Goal: Task Accomplishment & Management: Manage account settings

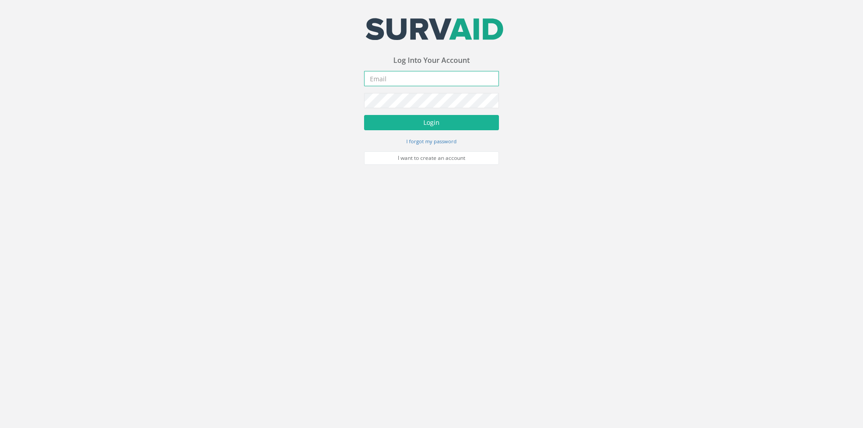
click at [390, 84] on input "email" at bounding box center [431, 78] width 135 height 15
click at [395, 78] on input "email" at bounding box center [431, 78] width 135 height 15
click at [393, 75] on input "email" at bounding box center [431, 78] width 135 height 15
type input "S"
type input "[PERSON_NAME][EMAIL_ADDRESS][PERSON_NAME][DOMAIN_NAME]"
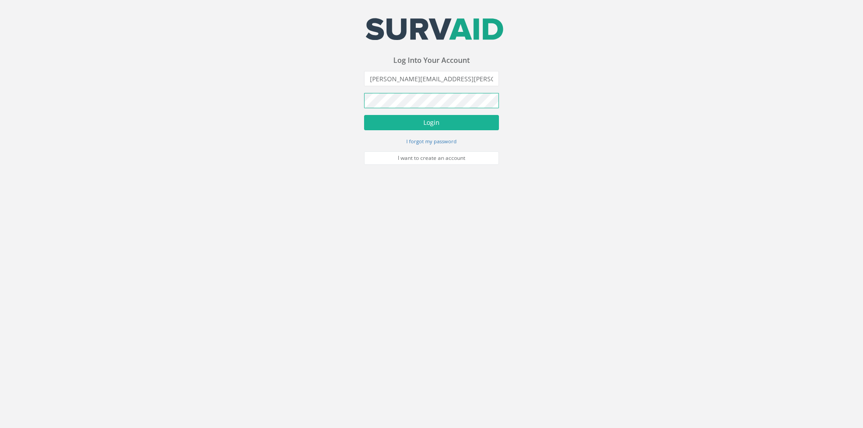
click at [364, 115] on button "Login" at bounding box center [431, 122] width 135 height 15
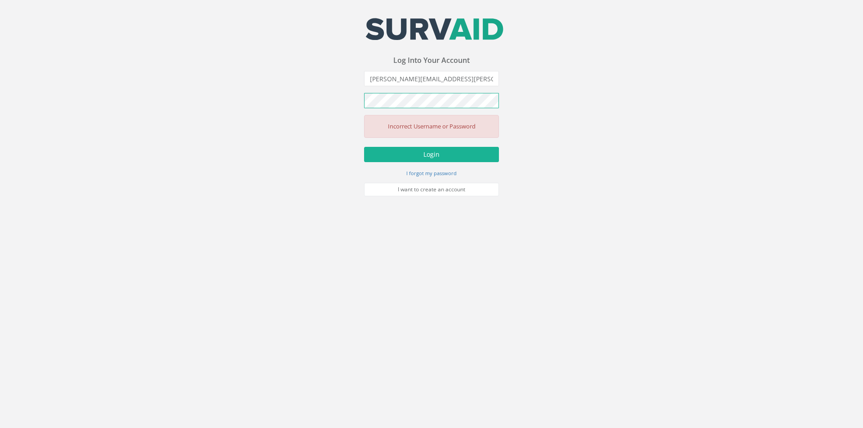
click at [364, 147] on button "Login" at bounding box center [431, 154] width 135 height 15
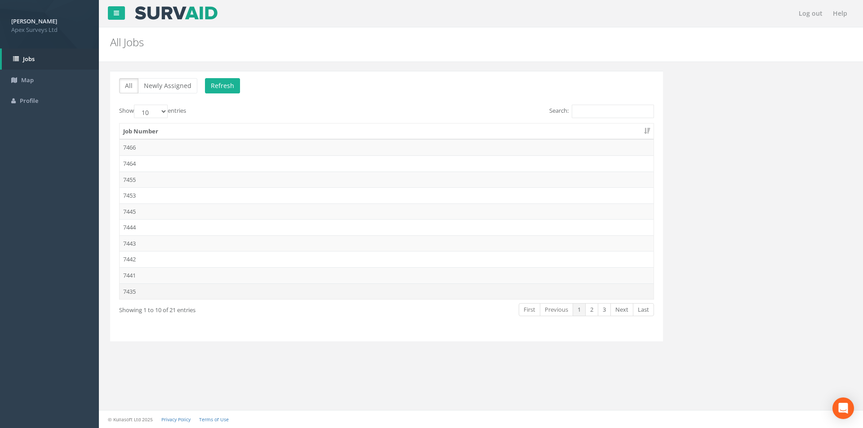
click at [134, 291] on td "7435" at bounding box center [387, 291] width 534 height 16
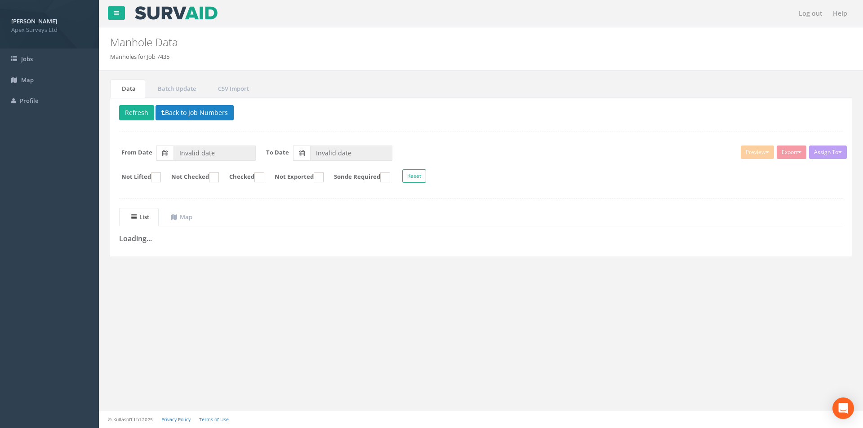
type input "04/09/2025"
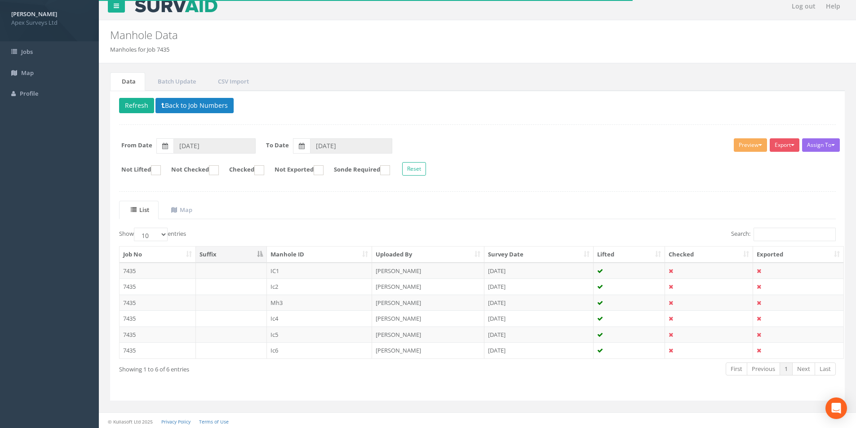
scroll to position [9, 0]
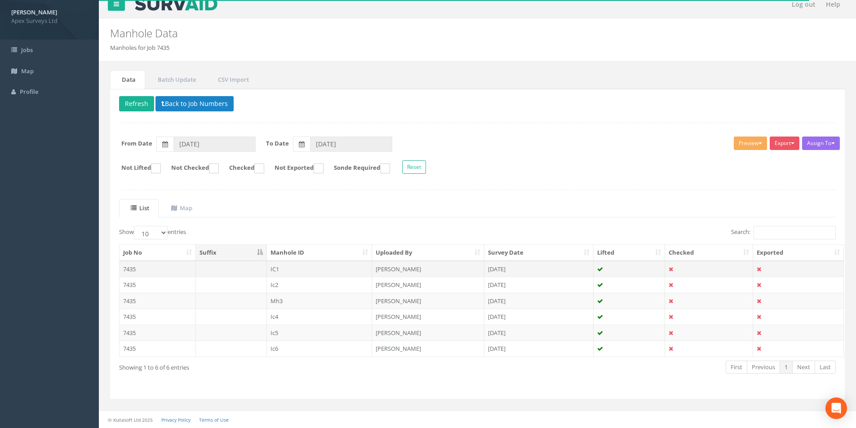
click at [151, 267] on td "7435" at bounding box center [158, 269] width 76 height 16
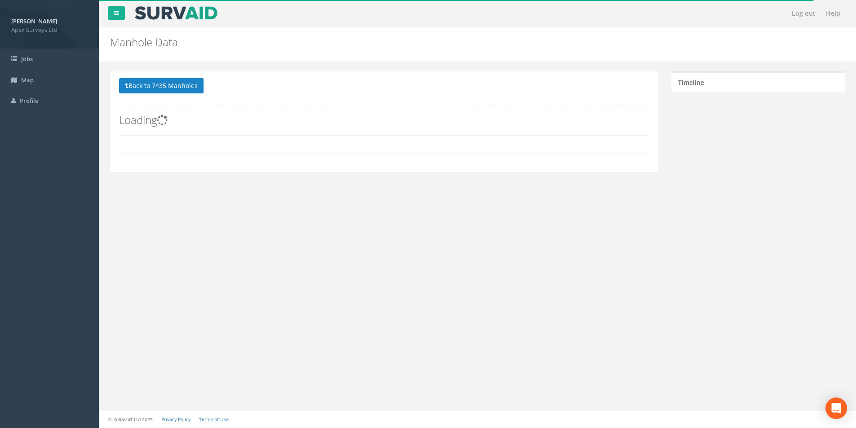
scroll to position [0, 0]
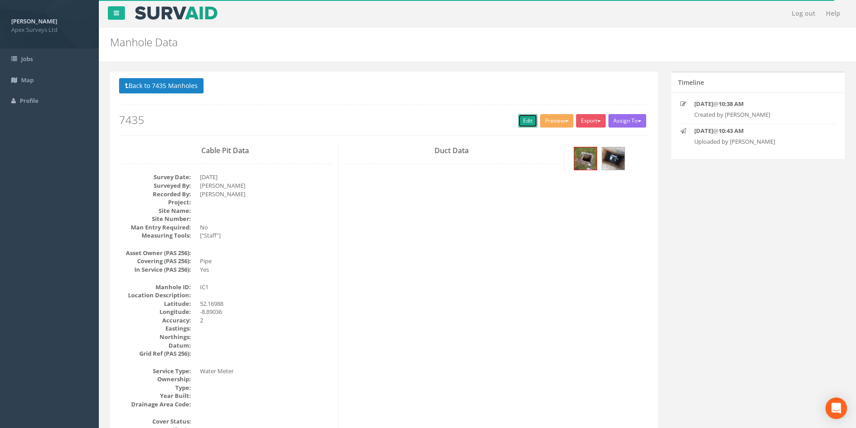
click at [526, 120] on link "Edit" at bounding box center [527, 120] width 19 height 13
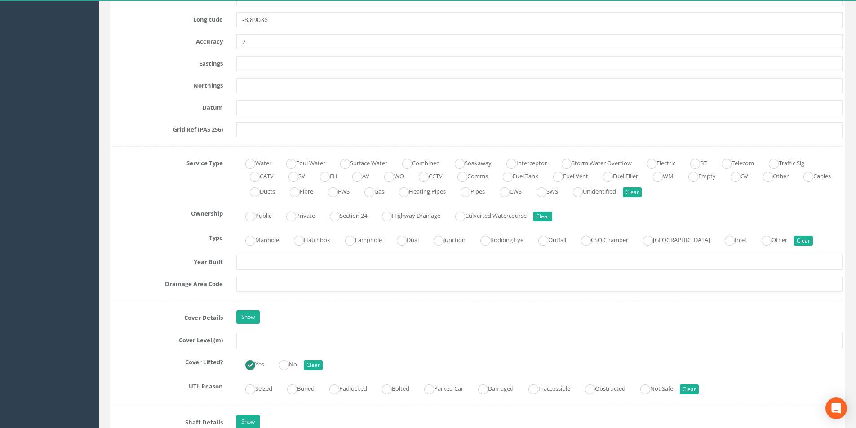
scroll to position [539, 0]
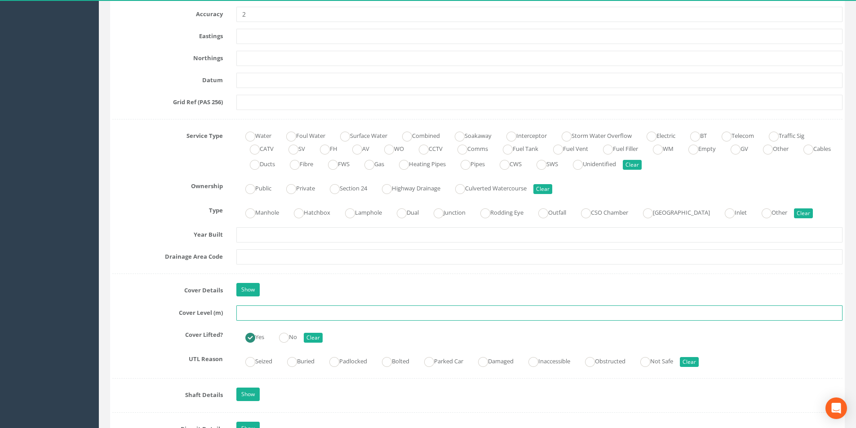
click at [263, 317] on input "text" at bounding box center [539, 313] width 606 height 15
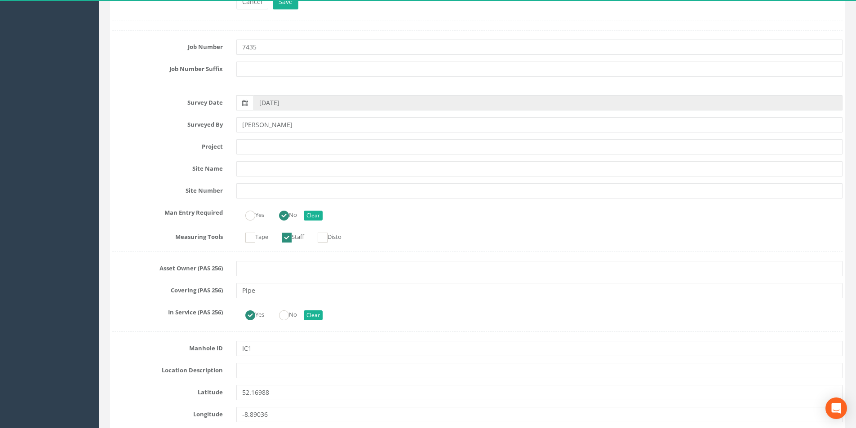
scroll to position [0, 0]
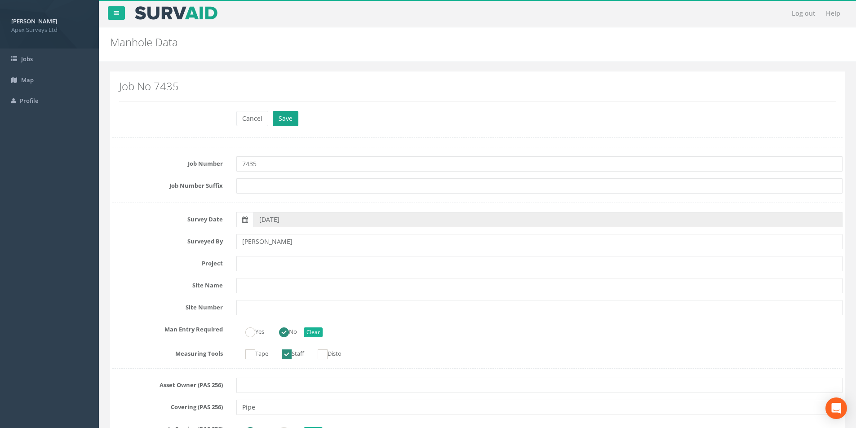
type input "90.02"
click at [288, 118] on button "Save" at bounding box center [286, 118] width 26 height 15
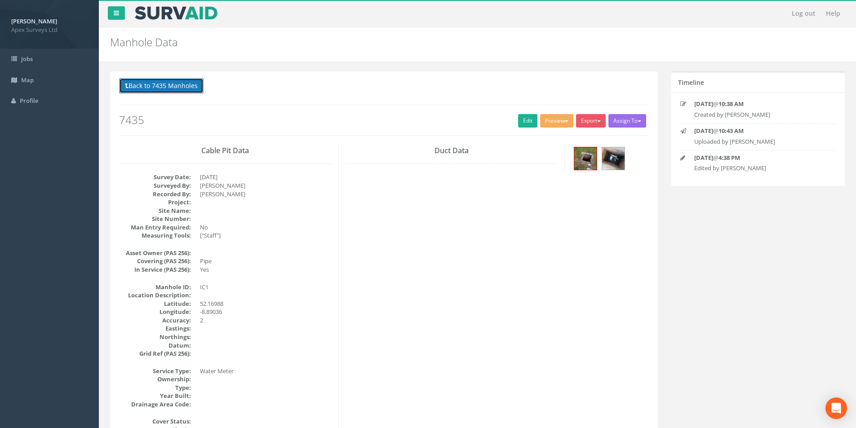
click at [131, 85] on button "Back to 7435 Manholes" at bounding box center [161, 85] width 84 height 15
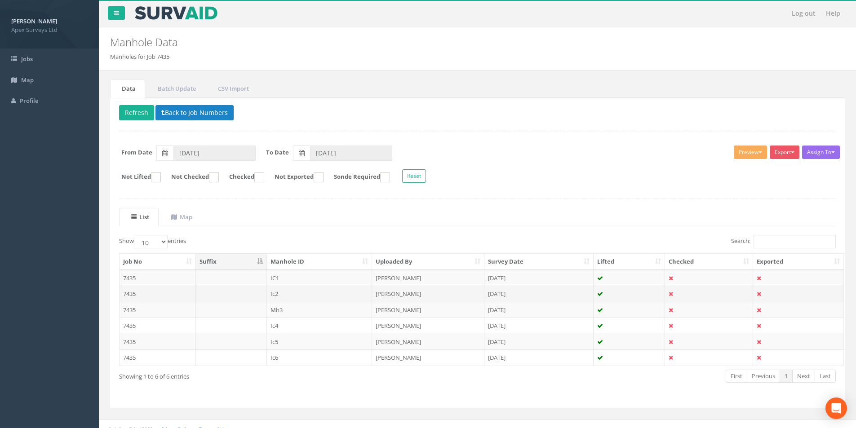
click at [162, 291] on td "7435" at bounding box center [158, 294] width 76 height 16
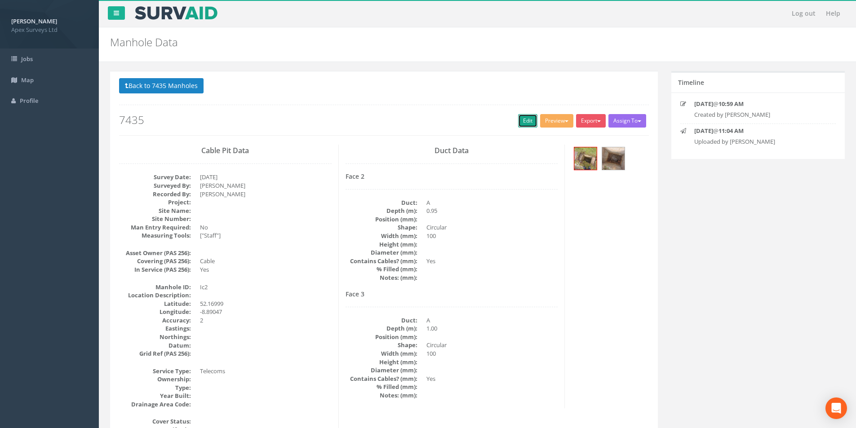
click at [522, 119] on link "Edit" at bounding box center [527, 120] width 19 height 13
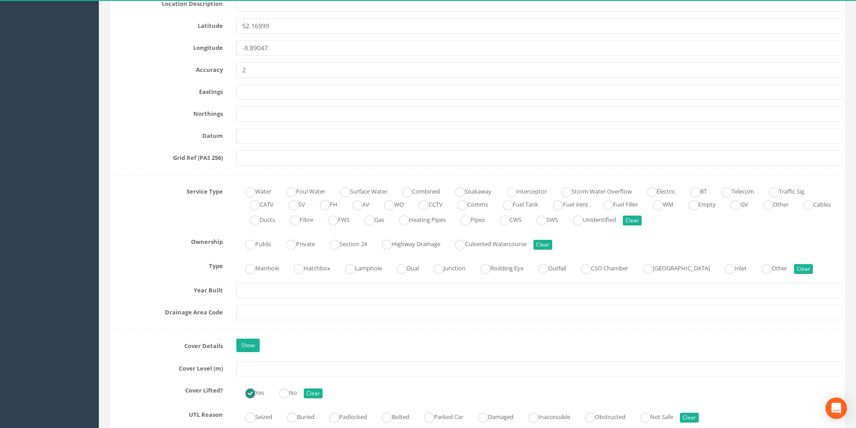
scroll to position [494, 0]
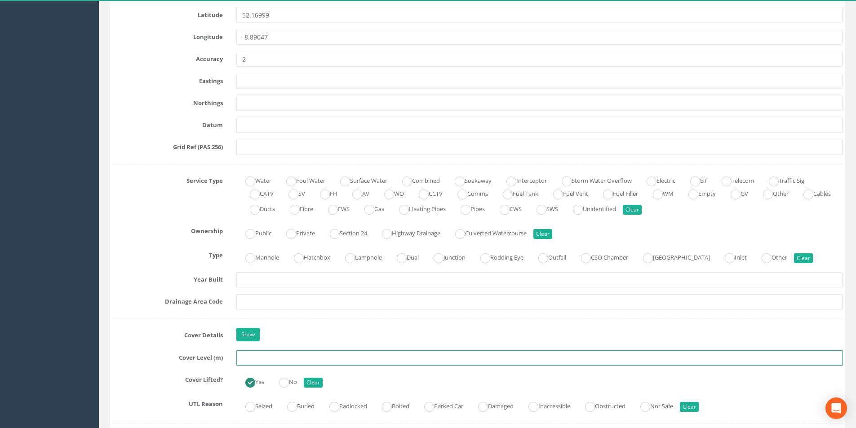
click at [253, 360] on input "text" at bounding box center [539, 357] width 606 height 15
type input "89.99"
click at [283, 304] on input "text" at bounding box center [539, 301] width 606 height 15
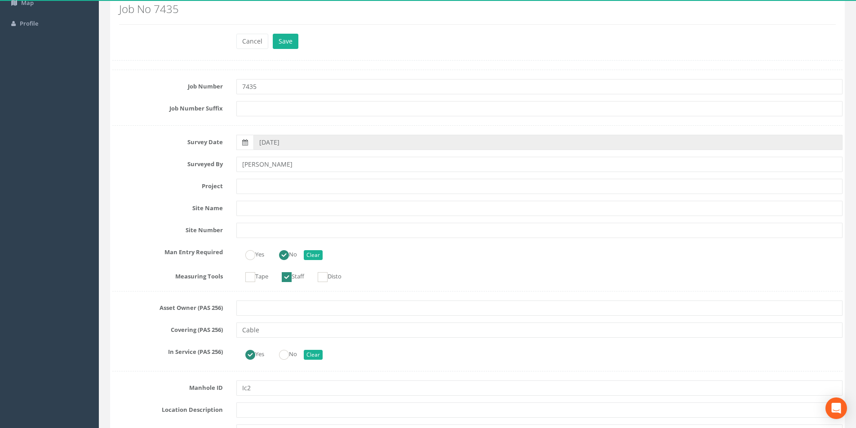
scroll to position [0, 0]
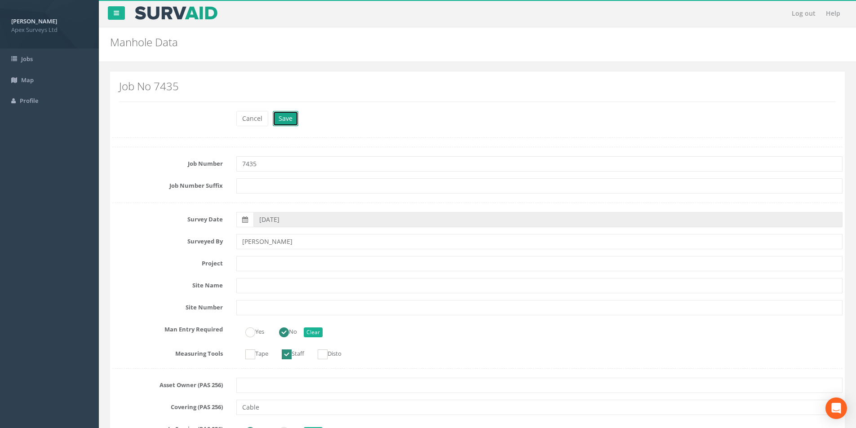
click at [288, 116] on button "Save" at bounding box center [286, 118] width 26 height 15
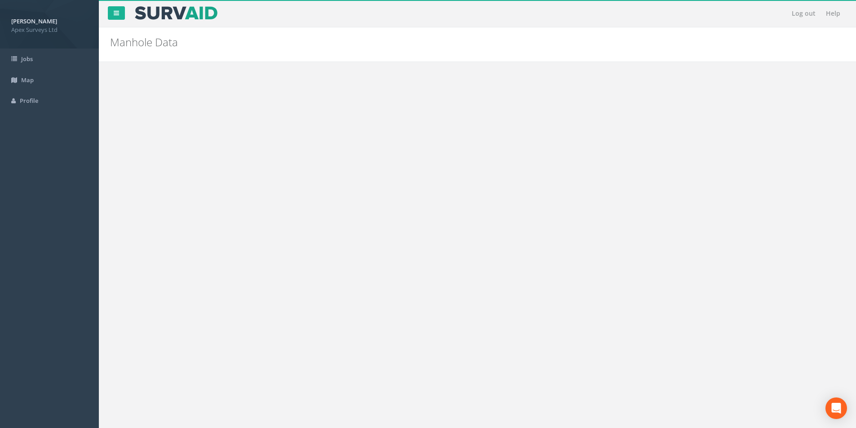
click at [159, 86] on button "Back to 7435 Manholes" at bounding box center [161, 85] width 84 height 15
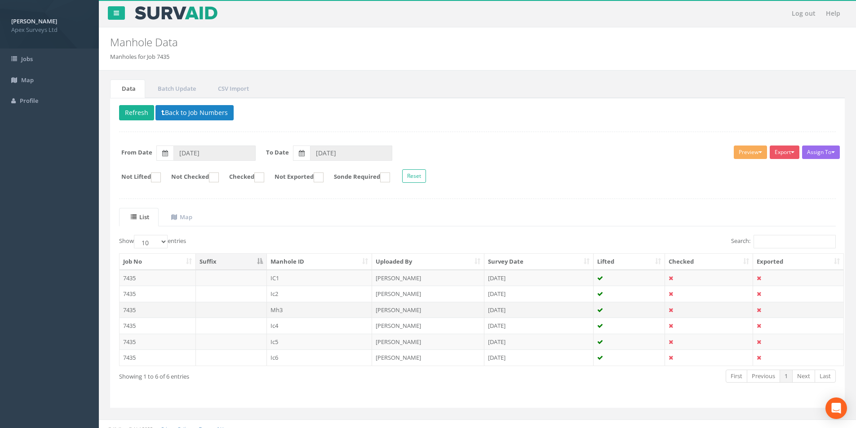
click at [162, 310] on td "7435" at bounding box center [158, 310] width 76 height 16
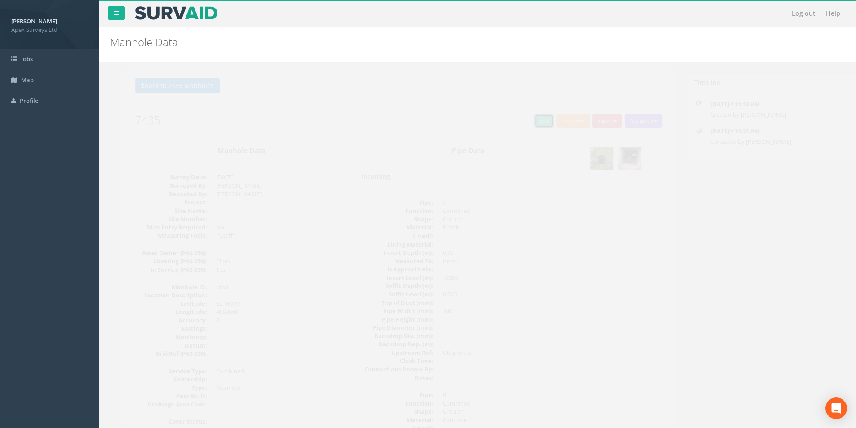
click at [524, 123] on link "Edit" at bounding box center [527, 120] width 19 height 13
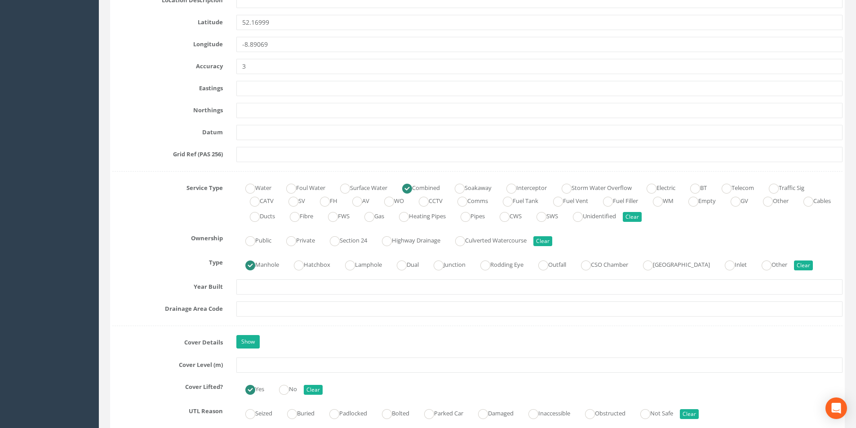
scroll to position [539, 0]
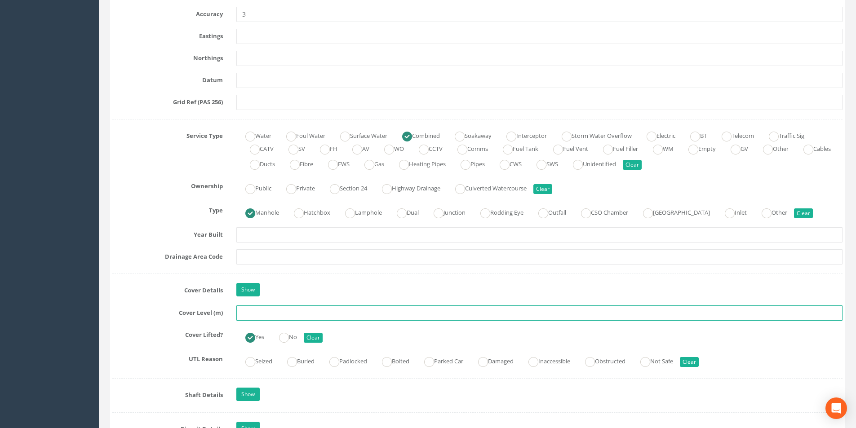
click at [266, 316] on input "text" at bounding box center [539, 313] width 606 height 15
type input "89.37"
click at [288, 257] on input "text" at bounding box center [539, 256] width 606 height 15
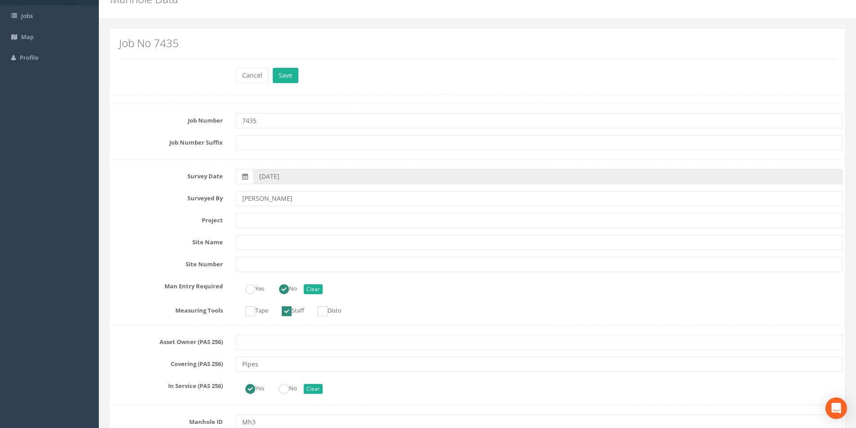
scroll to position [0, 0]
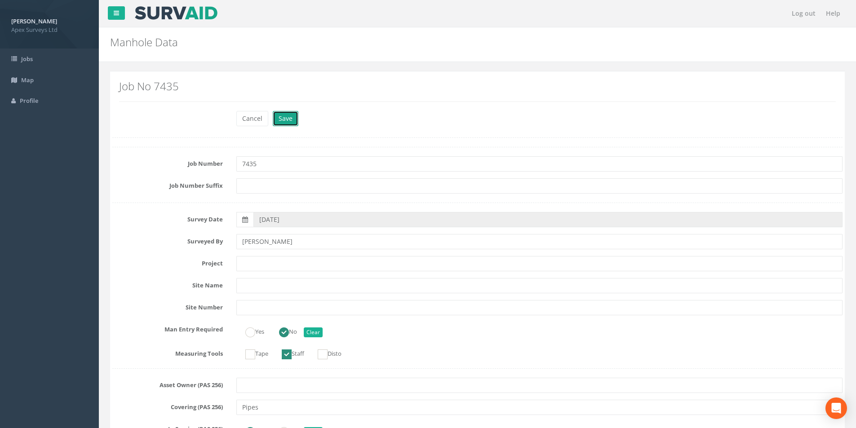
click at [282, 117] on button "Save" at bounding box center [286, 118] width 26 height 15
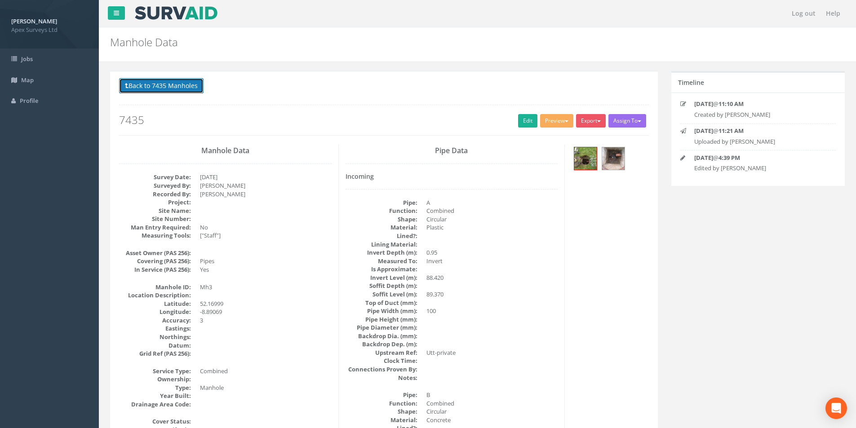
click at [153, 88] on button "Back to 7435 Manholes" at bounding box center [161, 85] width 84 height 15
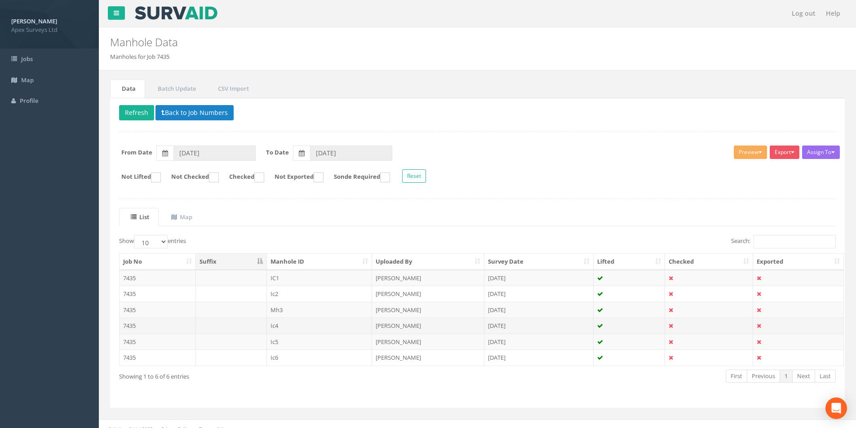
click at [172, 324] on td "7435" at bounding box center [158, 326] width 76 height 16
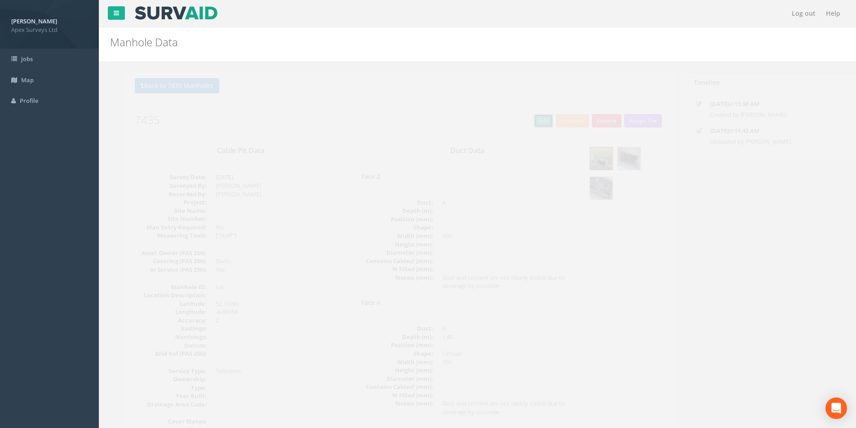
click at [518, 120] on link "Edit" at bounding box center [527, 120] width 19 height 13
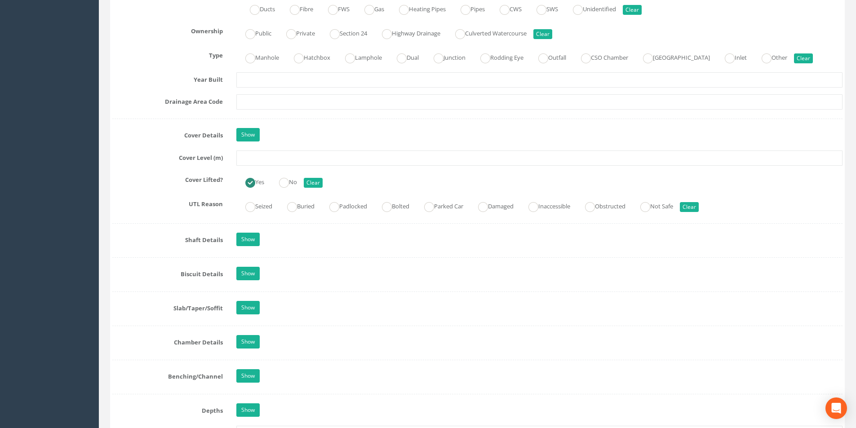
scroll to position [719, 0]
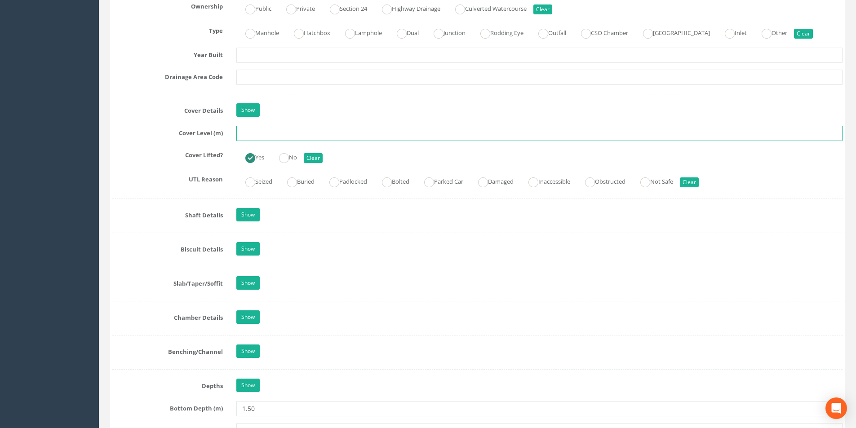
click at [258, 133] on input "text" at bounding box center [539, 133] width 606 height 15
type input "91.23"
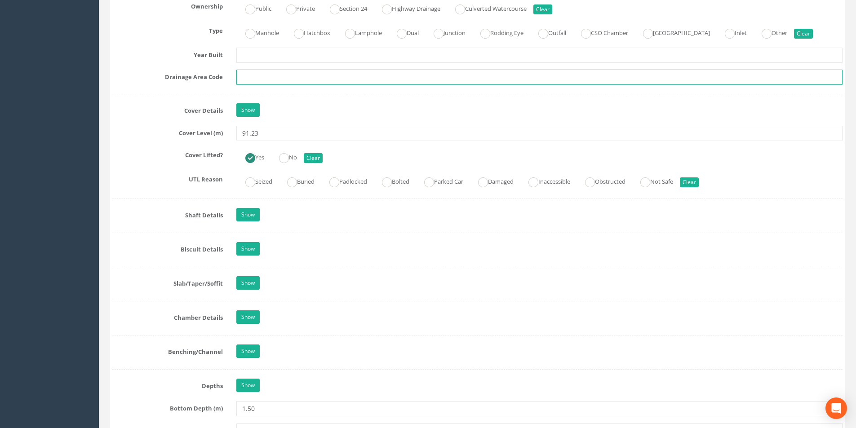
click at [288, 76] on input "text" at bounding box center [539, 77] width 606 height 15
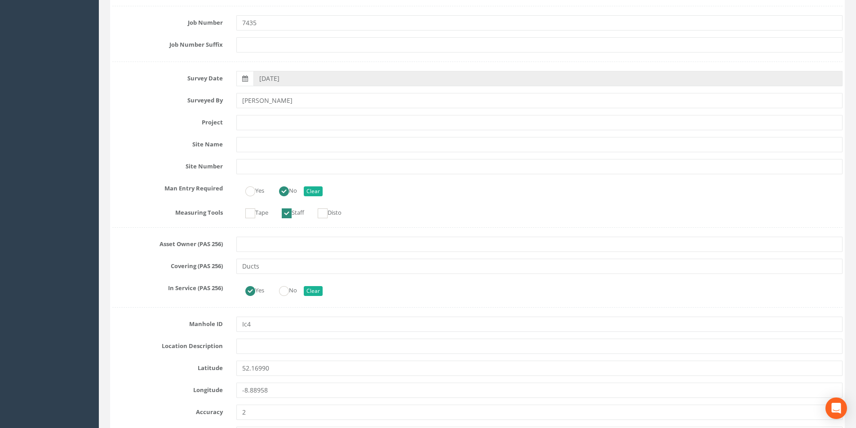
scroll to position [0, 0]
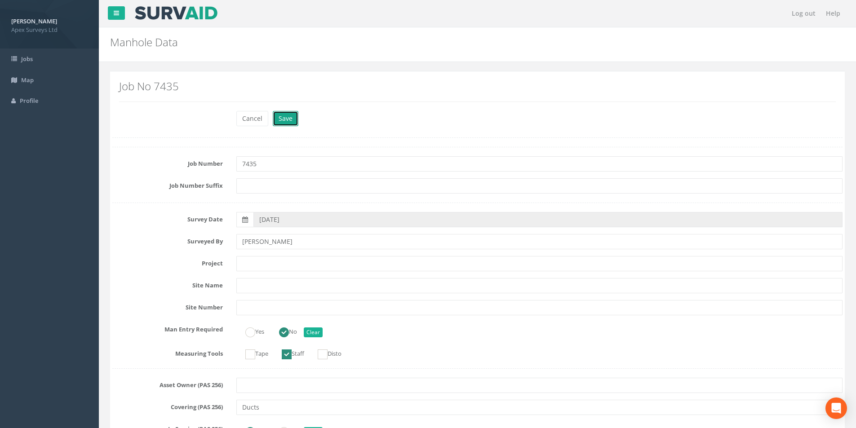
click at [284, 120] on button "Save" at bounding box center [286, 118] width 26 height 15
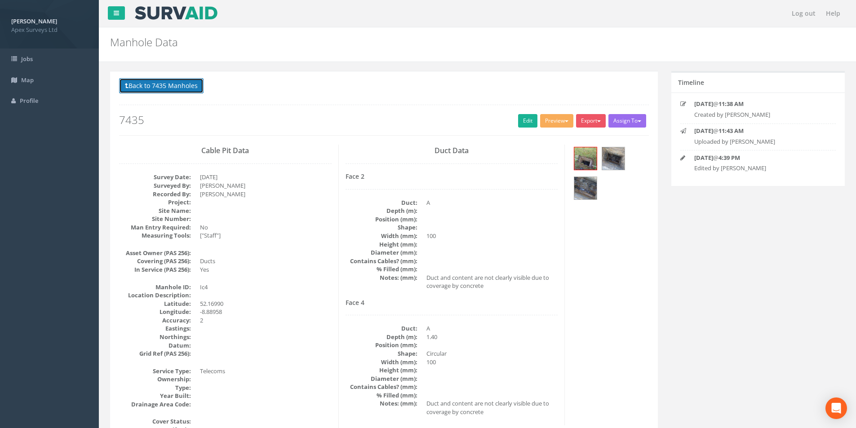
click at [177, 89] on button "Back to 7435 Manholes" at bounding box center [161, 85] width 84 height 15
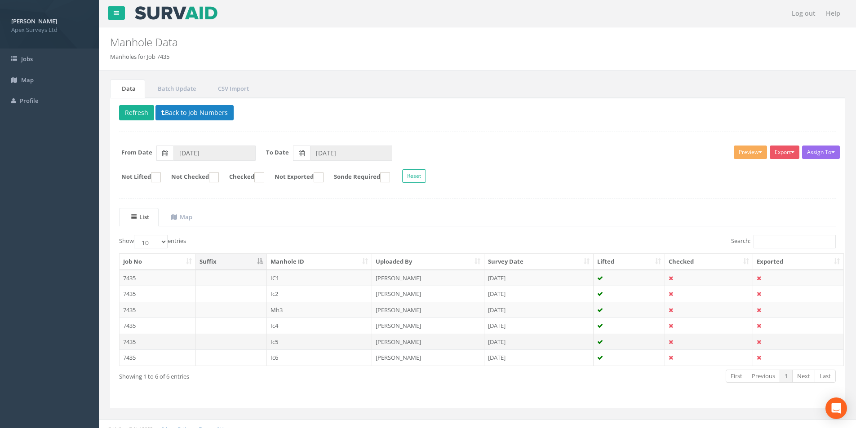
click at [164, 340] on td "7435" at bounding box center [158, 342] width 76 height 16
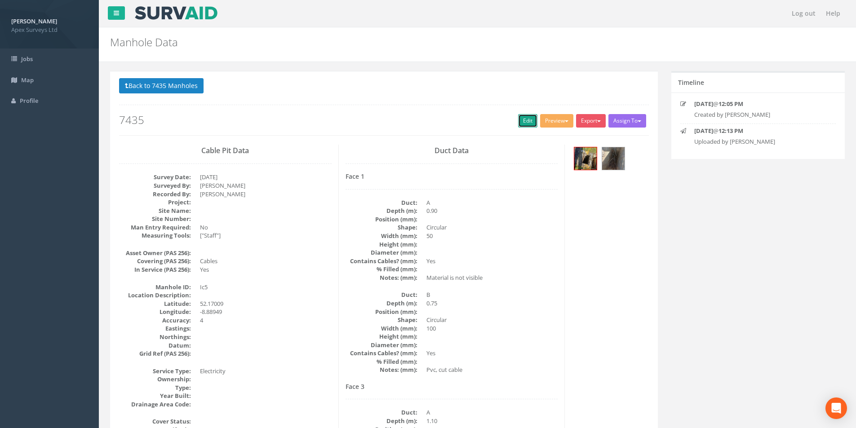
click at [523, 121] on link "Edit" at bounding box center [527, 120] width 19 height 13
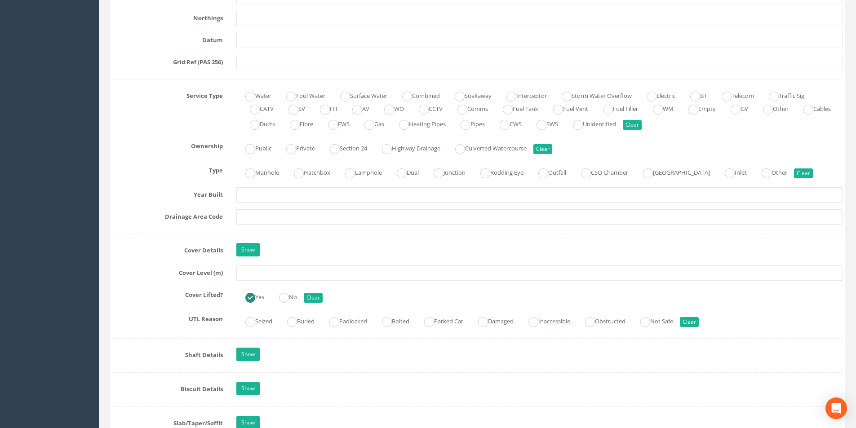
scroll to position [584, 0]
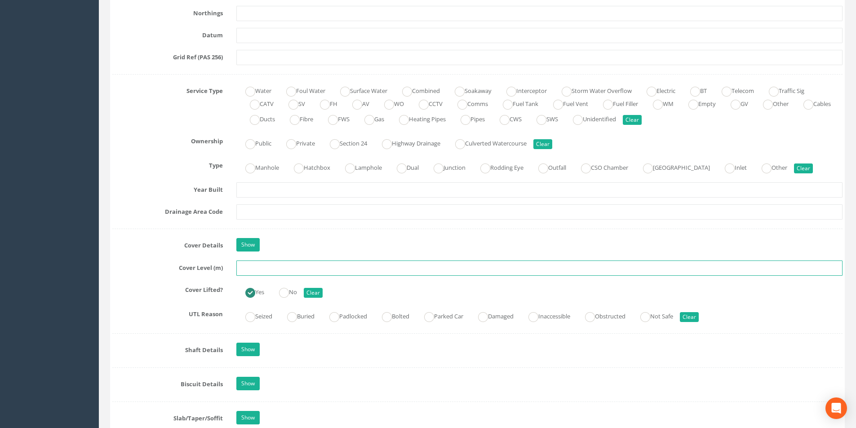
click at [266, 268] on input "text" at bounding box center [539, 268] width 606 height 15
type input "91.54"
click at [291, 212] on input "text" at bounding box center [539, 211] width 606 height 15
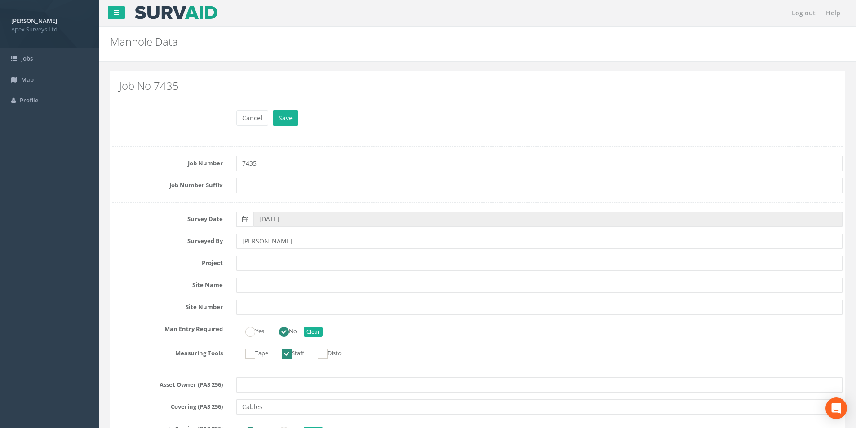
scroll to position [0, 0]
click at [285, 118] on button "Save" at bounding box center [286, 118] width 26 height 15
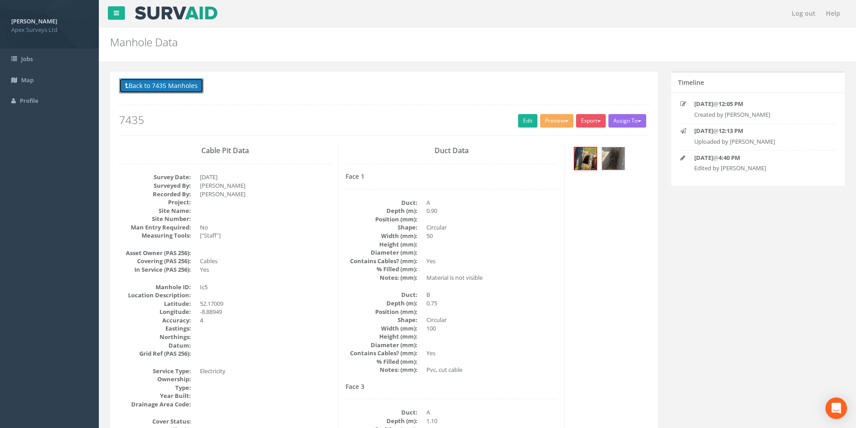
click at [184, 89] on button "Back to 7435 Manholes" at bounding box center [161, 85] width 84 height 15
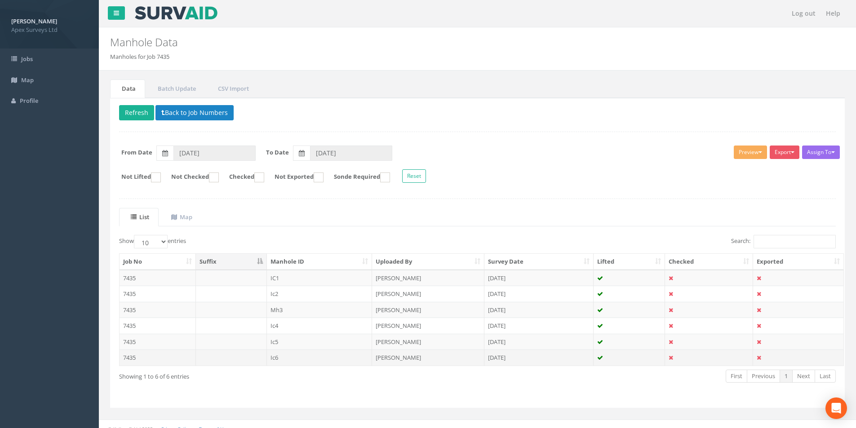
click at [159, 357] on td "7435" at bounding box center [158, 358] width 76 height 16
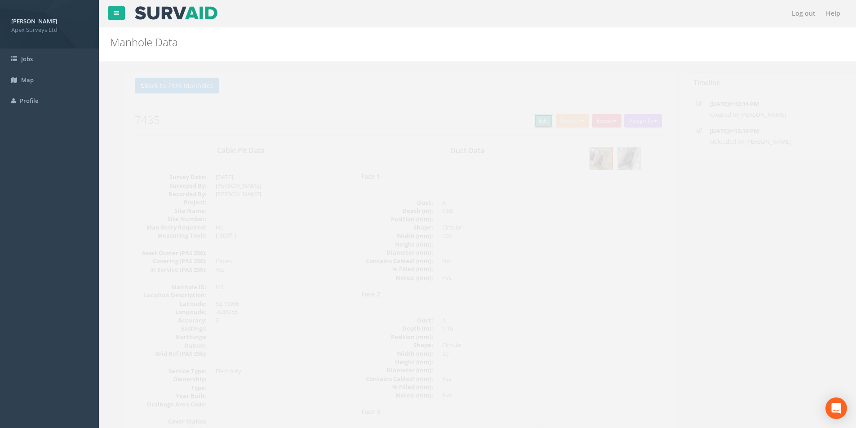
click at [520, 120] on link "Edit" at bounding box center [527, 120] width 19 height 13
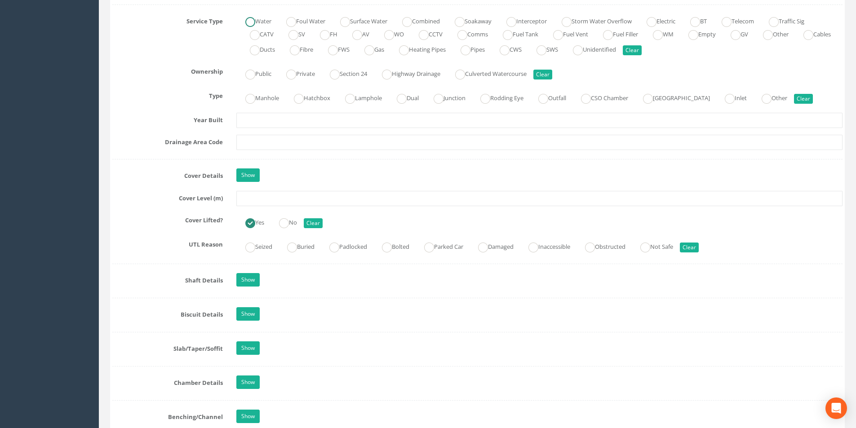
scroll to position [674, 0]
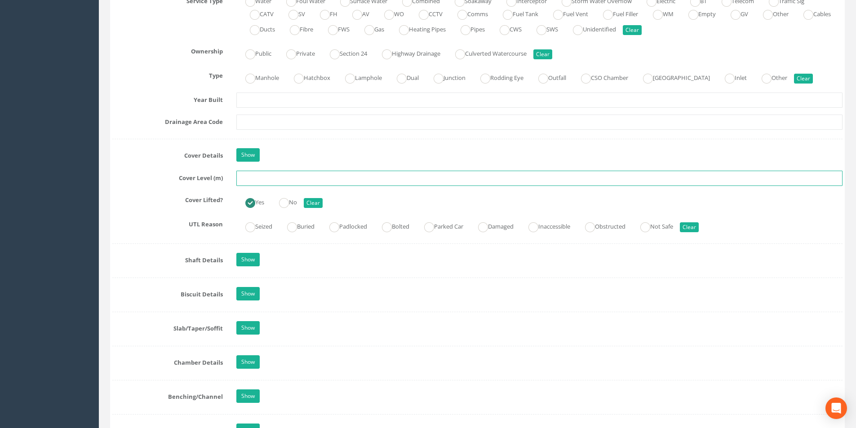
click at [269, 177] on input "text" at bounding box center [539, 178] width 606 height 15
type input "91.55"
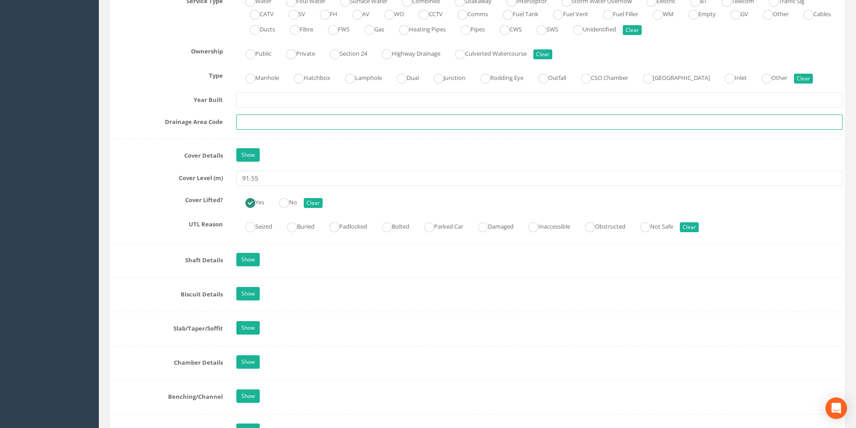
click at [292, 118] on input "text" at bounding box center [539, 122] width 606 height 15
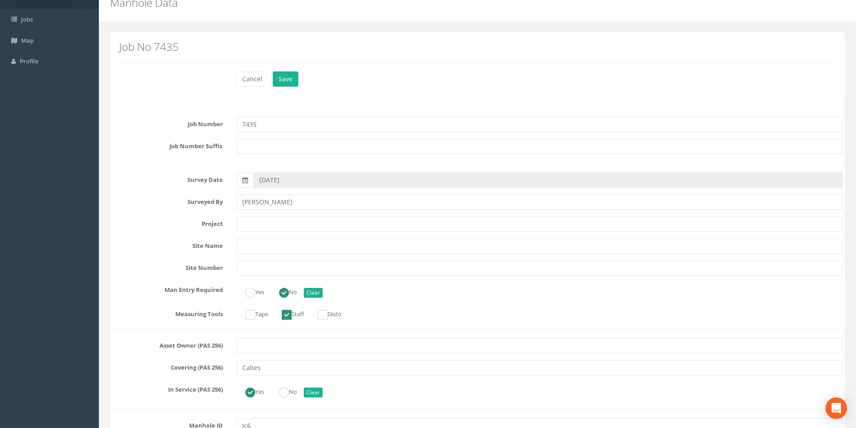
scroll to position [0, 0]
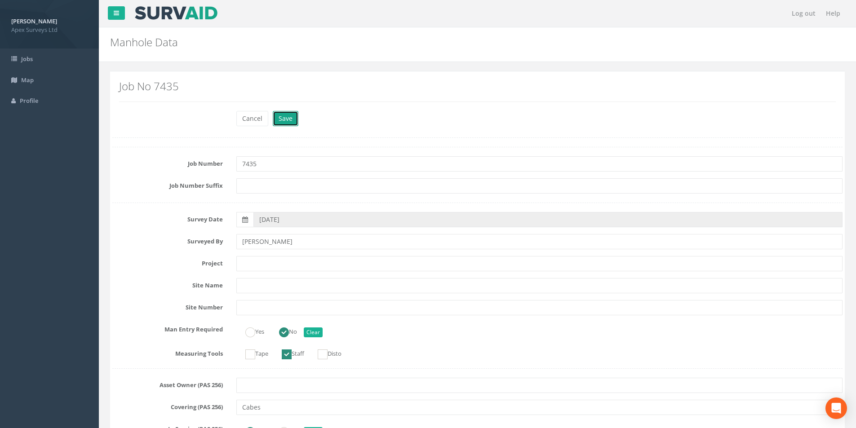
click at [283, 120] on button "Save" at bounding box center [286, 118] width 26 height 15
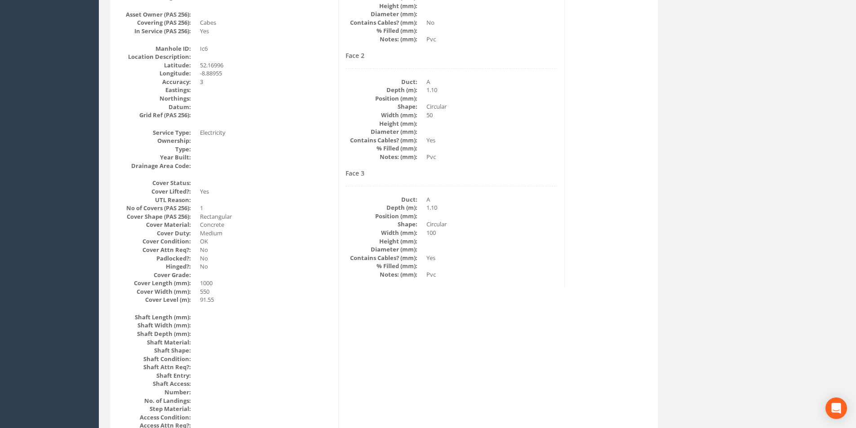
scroll to position [14, 0]
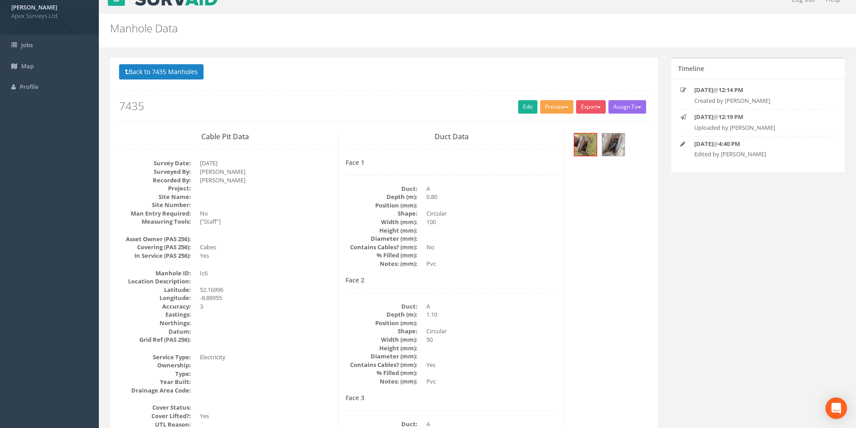
click at [569, 111] on button "Preview" at bounding box center [556, 106] width 33 height 13
click at [563, 111] on button "Preview" at bounding box center [556, 106] width 33 height 13
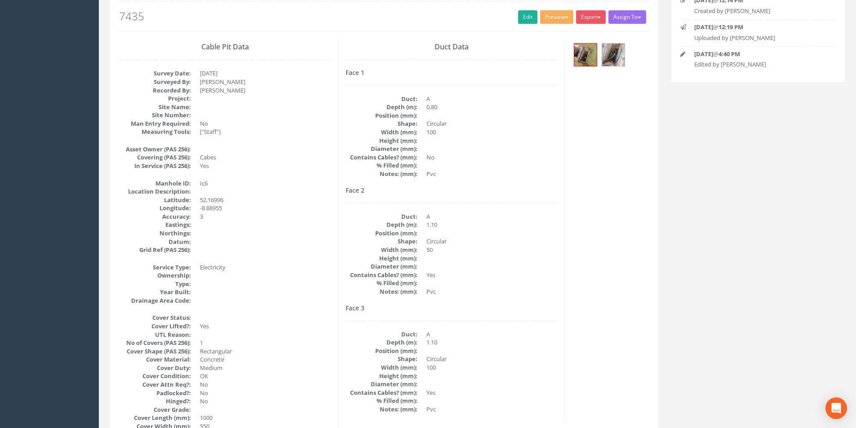
scroll to position [0, 0]
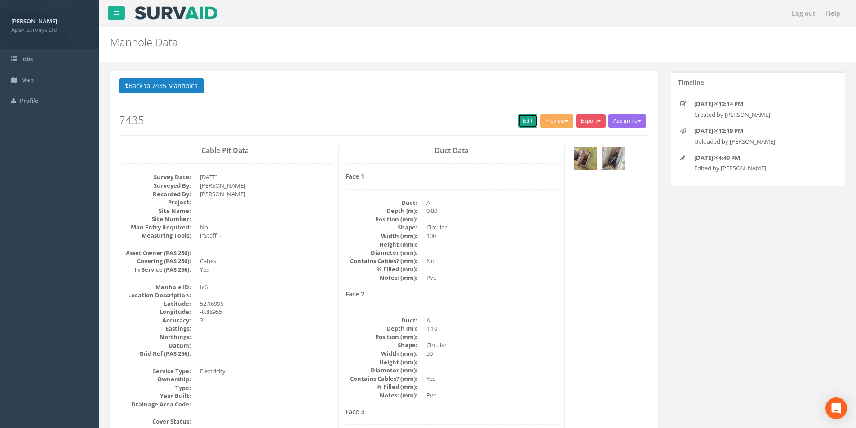
click at [524, 121] on link "Edit" at bounding box center [527, 120] width 19 height 13
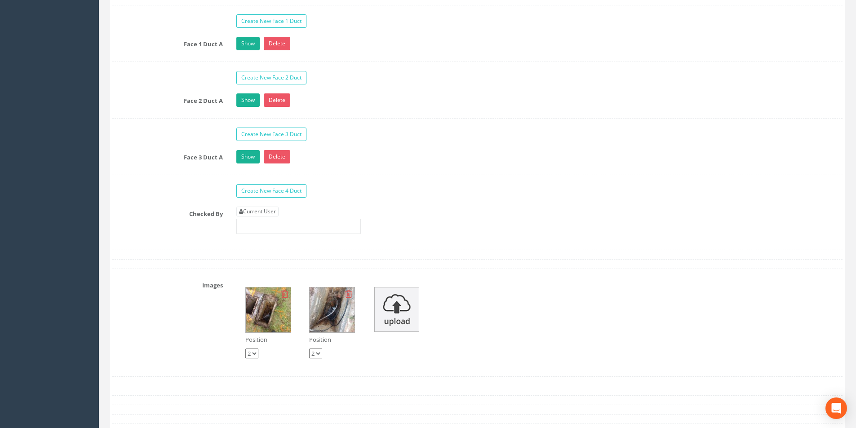
scroll to position [1438, 0]
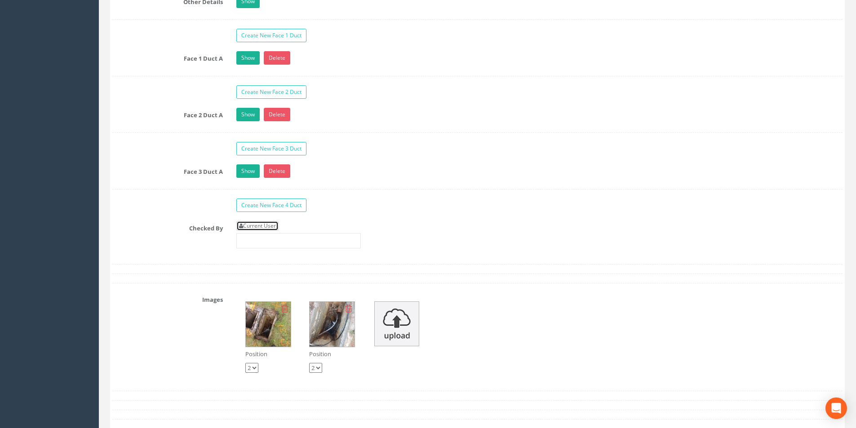
click at [256, 226] on link "Current User" at bounding box center [257, 226] width 42 height 10
type input "[PERSON_NAME]"
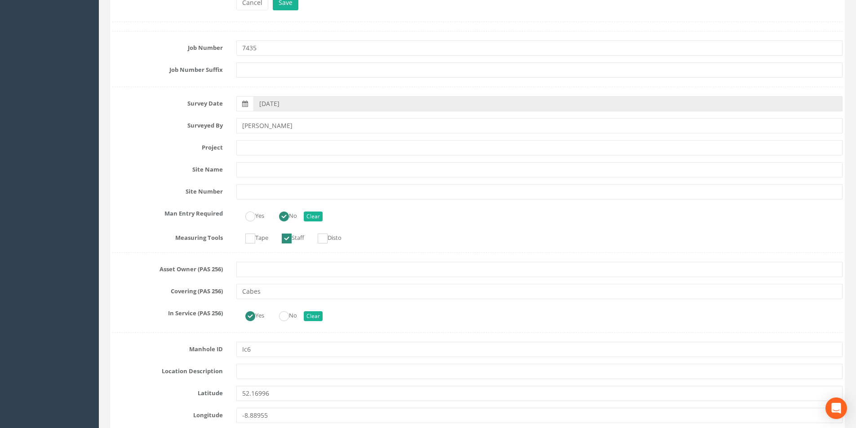
scroll to position [0, 0]
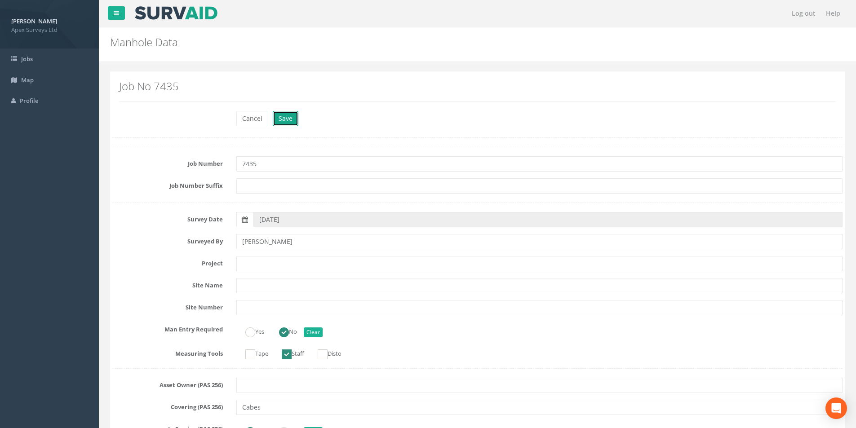
click at [279, 118] on button "Save" at bounding box center [286, 118] width 26 height 15
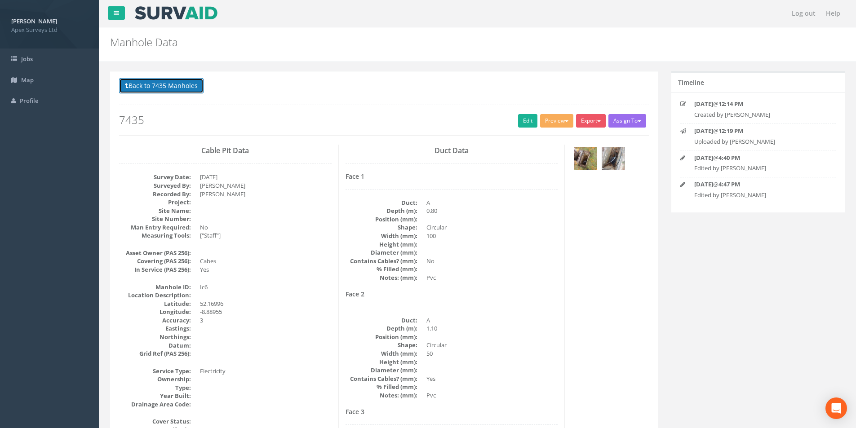
click at [151, 88] on button "Back to 7435 Manholes" at bounding box center [161, 85] width 84 height 15
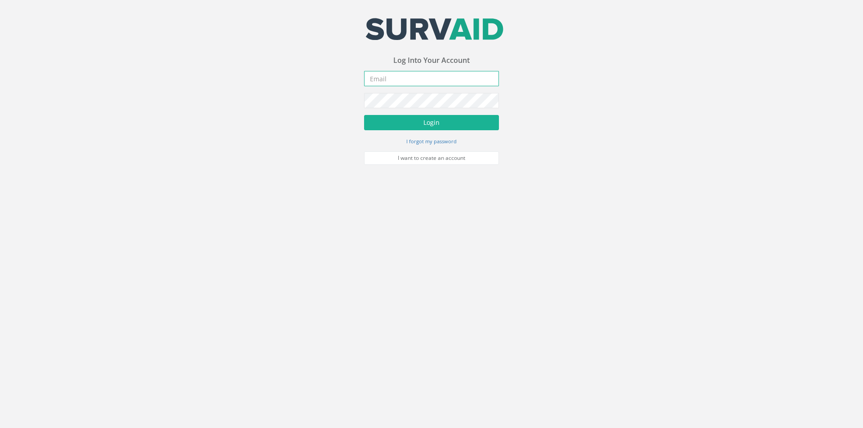
click at [402, 80] on input "email" at bounding box center [431, 78] width 135 height 15
type input "[PERSON_NAME][EMAIL_ADDRESS][PERSON_NAME][DOMAIN_NAME]"
click at [364, 115] on button "Login" at bounding box center [431, 122] width 135 height 15
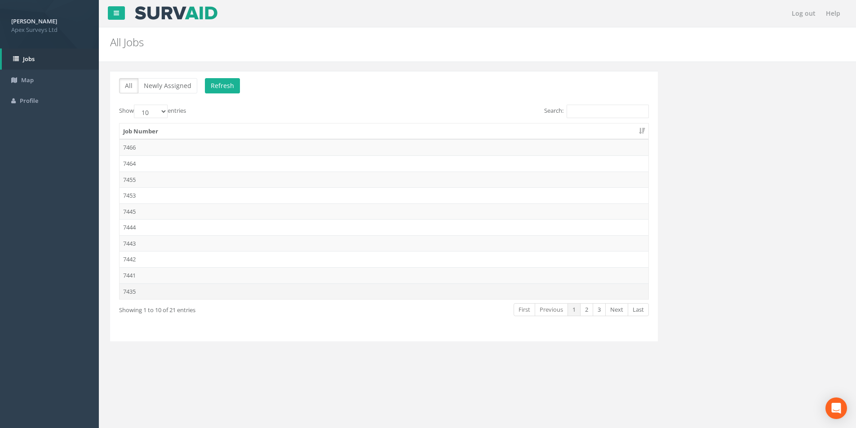
click at [137, 292] on td "7435" at bounding box center [384, 291] width 529 height 16
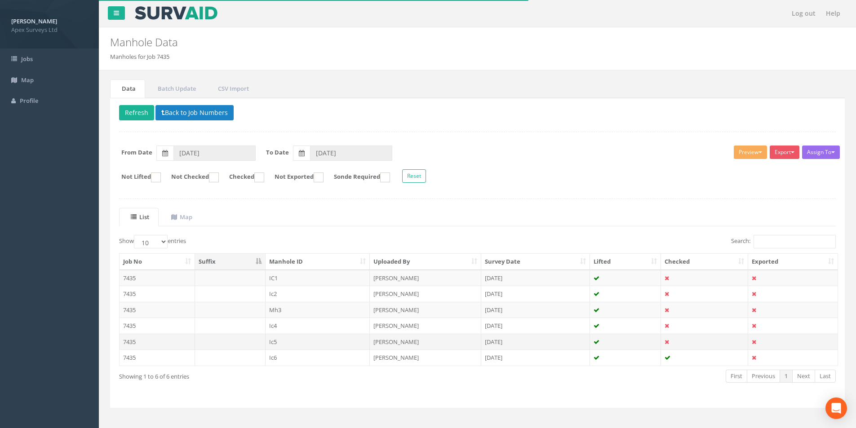
click at [155, 338] on td "7435" at bounding box center [157, 342] width 75 height 16
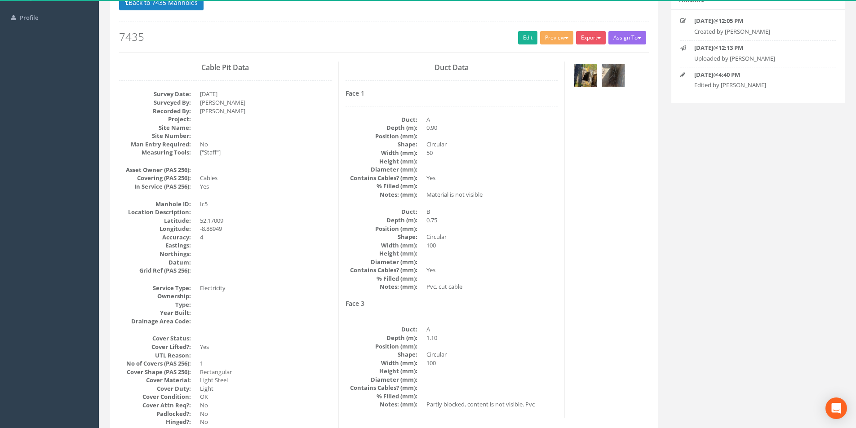
scroll to position [45, 0]
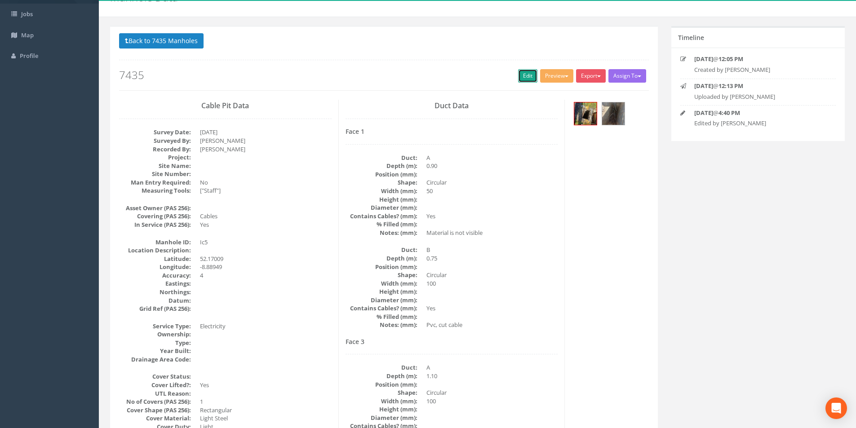
click at [522, 72] on link "Edit" at bounding box center [527, 75] width 19 height 13
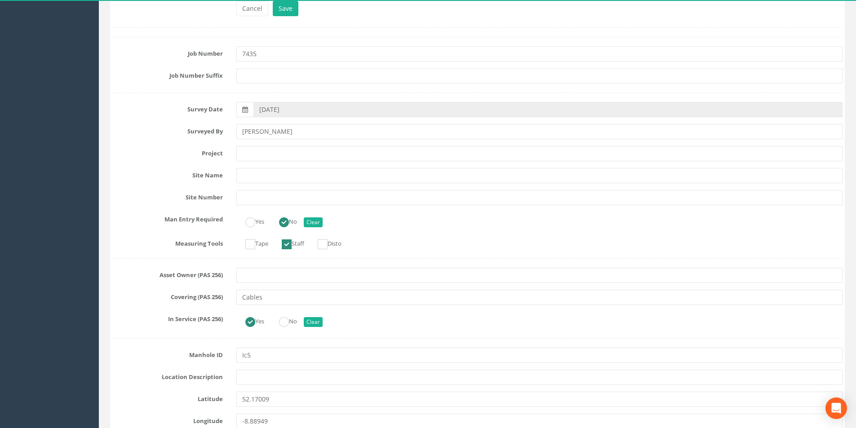
scroll to position [0, 0]
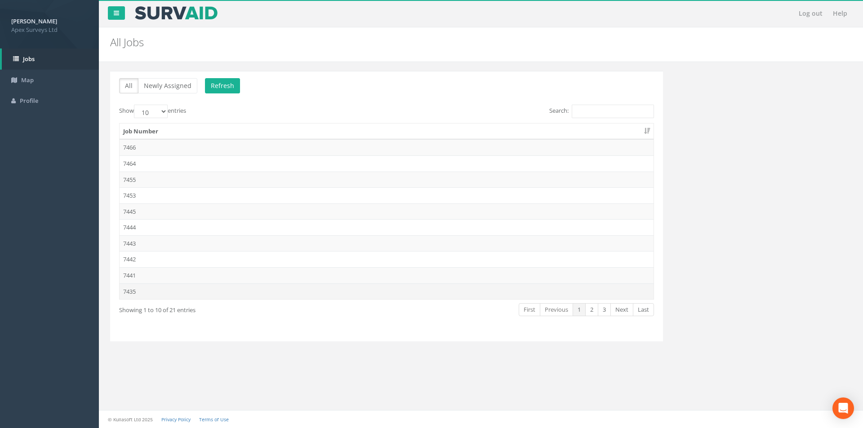
click at [125, 289] on td "7435" at bounding box center [387, 291] width 534 height 16
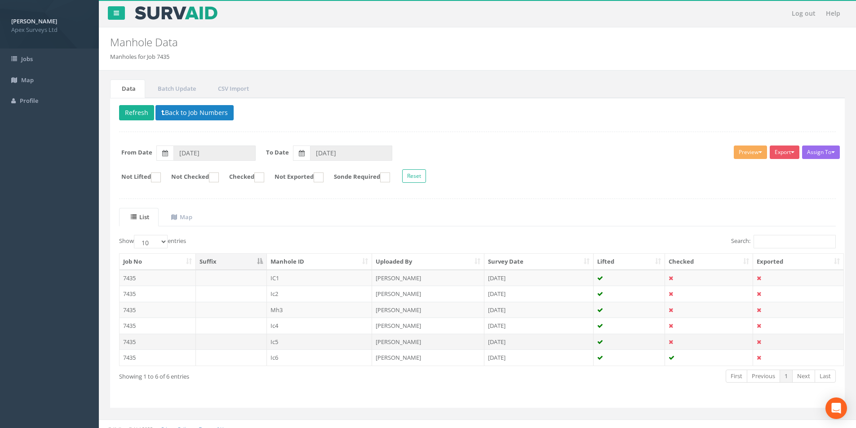
click at [133, 341] on td "7435" at bounding box center [158, 342] width 76 height 16
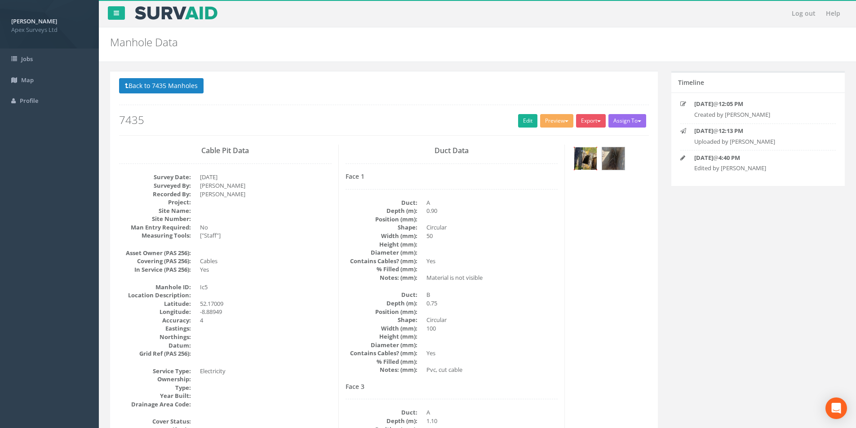
click at [592, 161] on img at bounding box center [585, 158] width 22 height 22
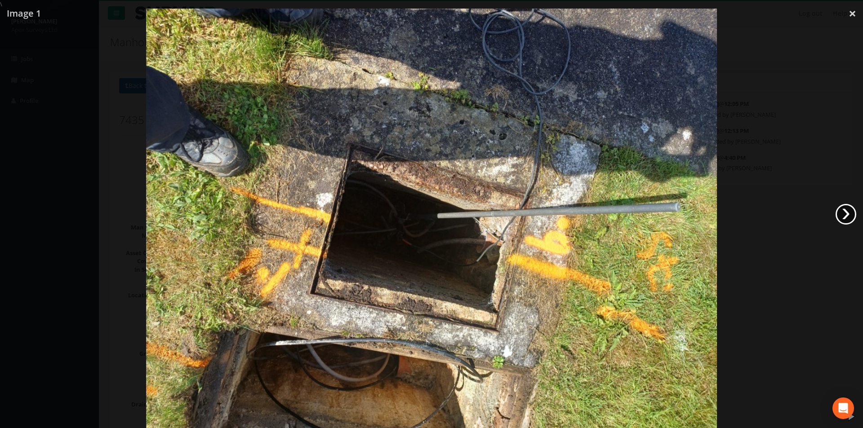
click at [843, 213] on link "›" at bounding box center [845, 214] width 21 height 21
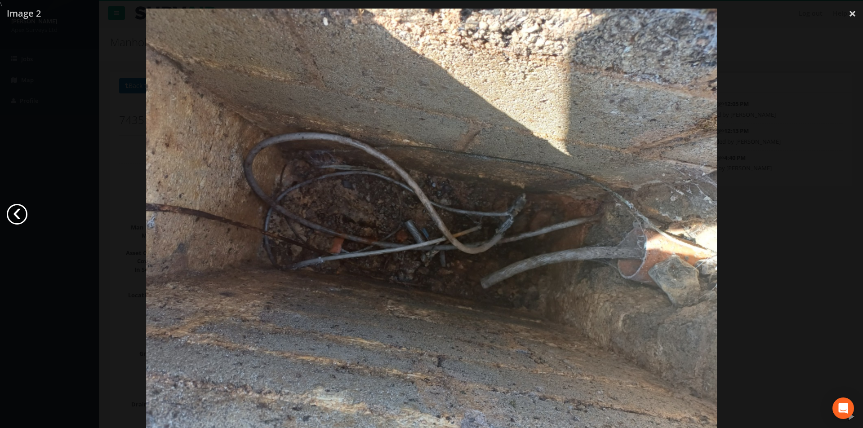
click at [24, 213] on link "‹" at bounding box center [17, 214] width 21 height 21
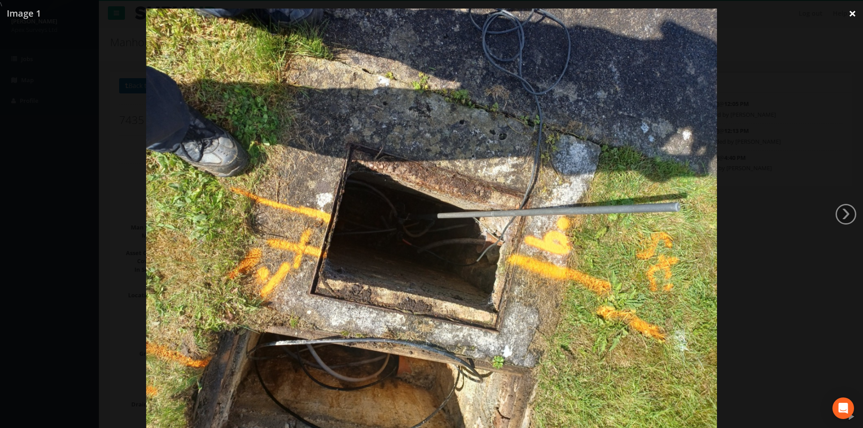
click at [852, 11] on link "×" at bounding box center [852, 13] width 21 height 27
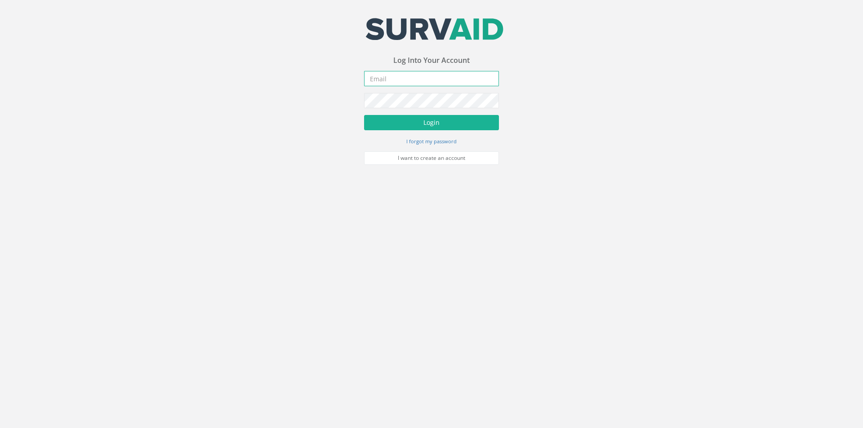
click at [412, 78] on input "email" at bounding box center [431, 78] width 135 height 15
type input "[PERSON_NAME][EMAIL_ADDRESS][PERSON_NAME][DOMAIN_NAME]"
click at [364, 115] on button "Login" at bounding box center [431, 122] width 135 height 15
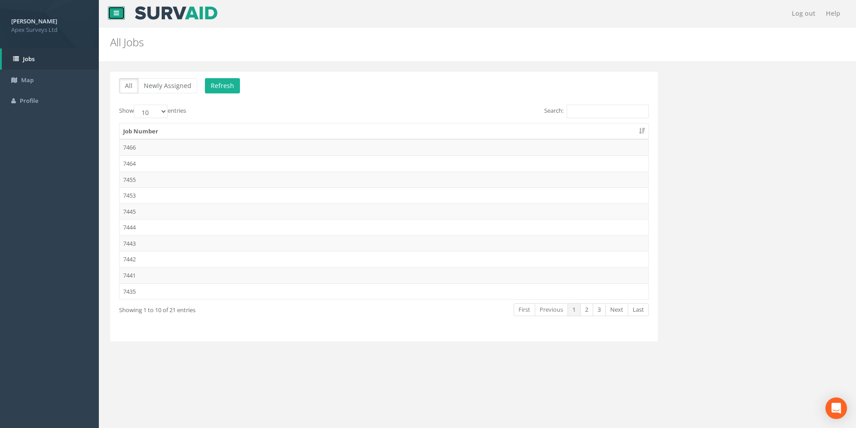
click at [117, 11] on icon at bounding box center [116, 13] width 5 height 6
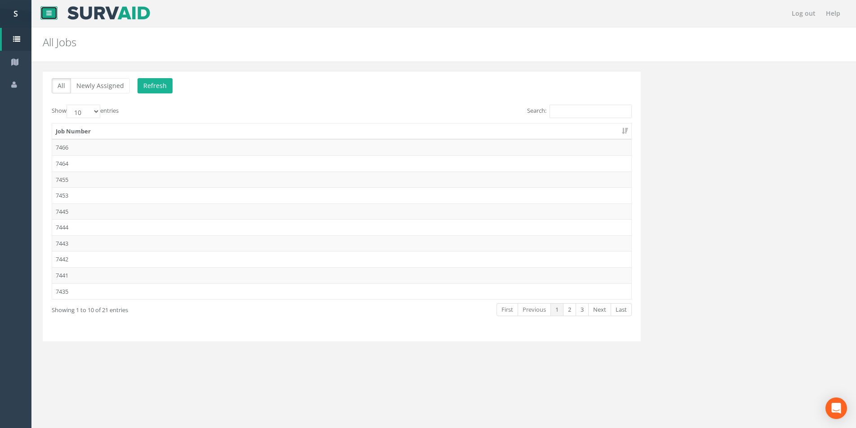
click at [47, 13] on icon at bounding box center [48, 13] width 5 height 6
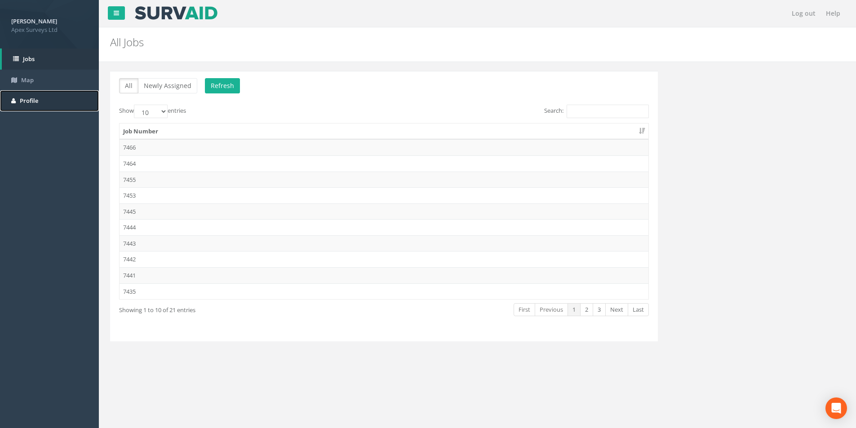
click at [24, 101] on span "Profile" at bounding box center [29, 101] width 18 height 8
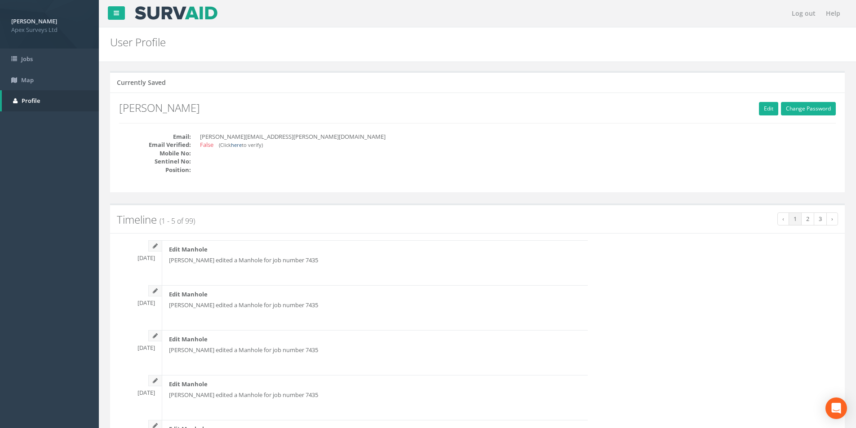
click at [239, 146] on link "here" at bounding box center [236, 145] width 11 height 7
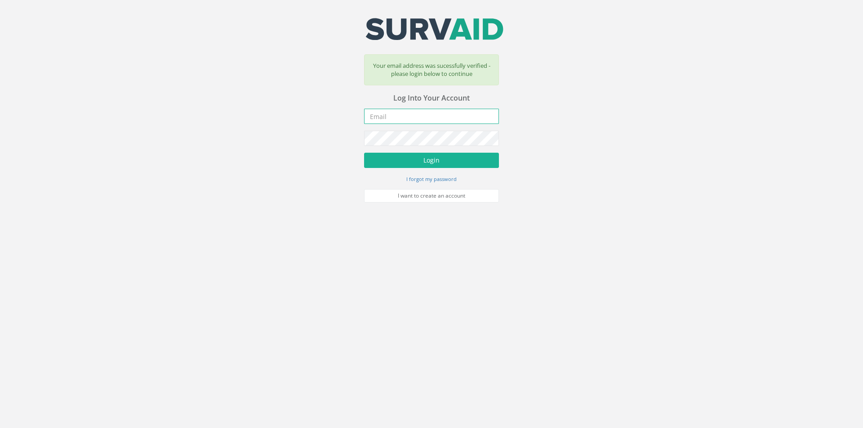
click at [421, 116] on input "email" at bounding box center [431, 116] width 135 height 15
type input "[PERSON_NAME][EMAIL_ADDRESS][PERSON_NAME][DOMAIN_NAME]"
click at [364, 153] on button "Login" at bounding box center [431, 160] width 135 height 15
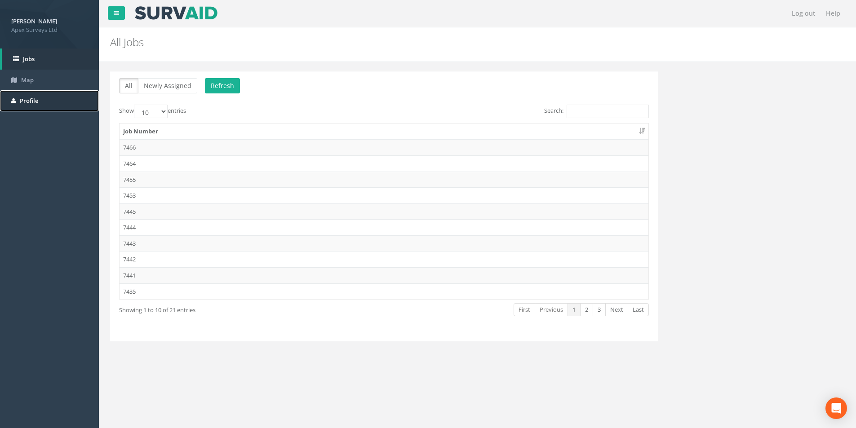
click at [25, 100] on span "Profile" at bounding box center [29, 101] width 18 height 8
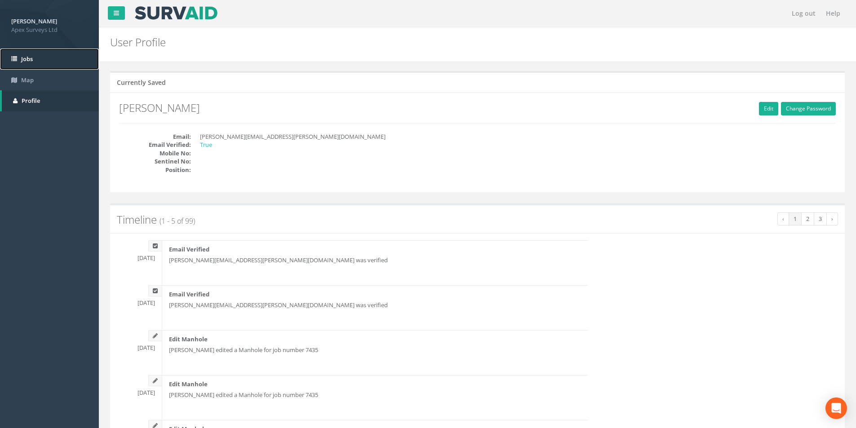
click at [52, 61] on link "Jobs" at bounding box center [49, 59] width 99 height 21
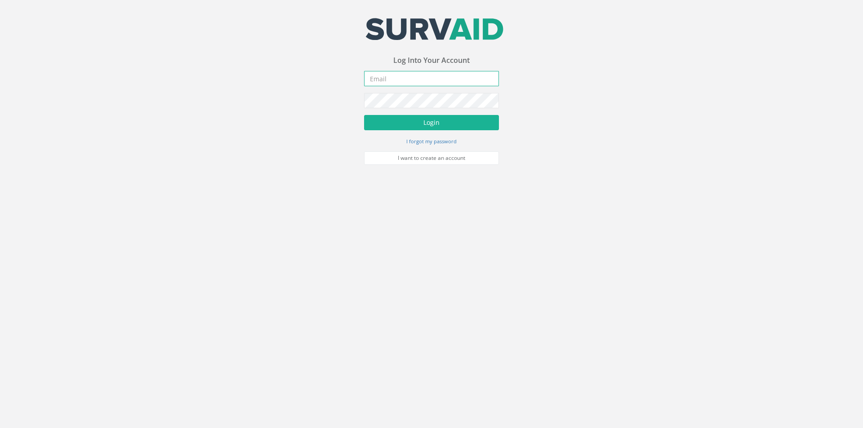
click at [378, 82] on input "email" at bounding box center [431, 78] width 135 height 15
type input "[PERSON_NAME][EMAIL_ADDRESS][PERSON_NAME][DOMAIN_NAME]"
click at [385, 127] on button "Login" at bounding box center [431, 122] width 135 height 15
